Goal: Information Seeking & Learning: Learn about a topic

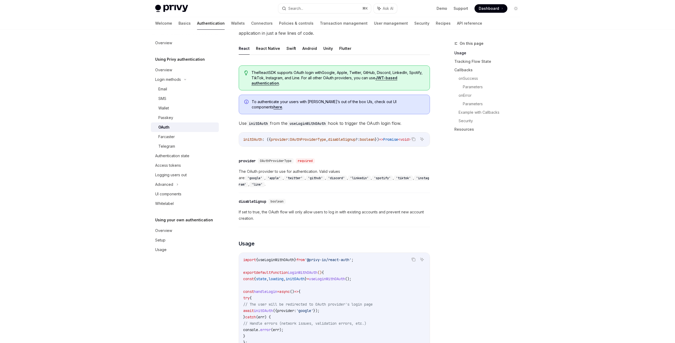
scroll to position [128, 0]
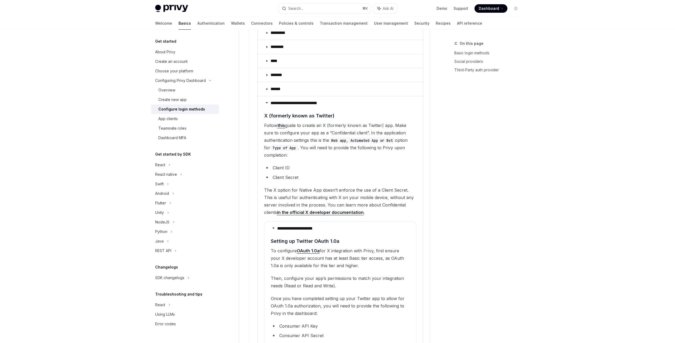
scroll to position [903, 0]
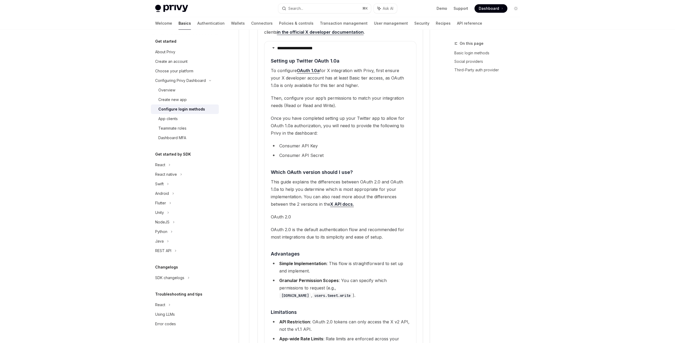
click at [176, 41] on div "Get started" at bounding box center [185, 41] width 68 height 6
click at [170, 41] on h5 "Get started" at bounding box center [165, 41] width 21 height 6
click at [179, 23] on link "Basics" at bounding box center [185, 23] width 12 height 13
type textarea "*"
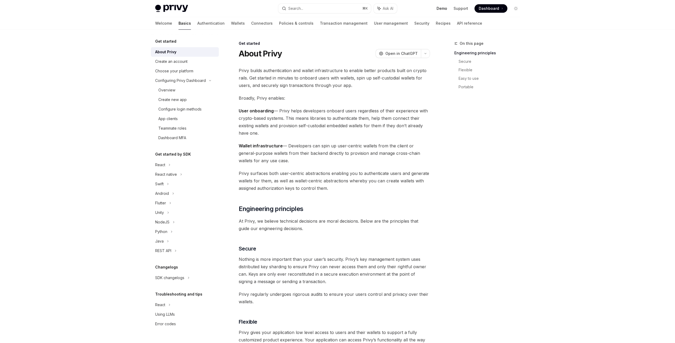
click at [445, 8] on link "Demo" at bounding box center [442, 8] width 11 height 5
